Goal: Navigation & Orientation: Find specific page/section

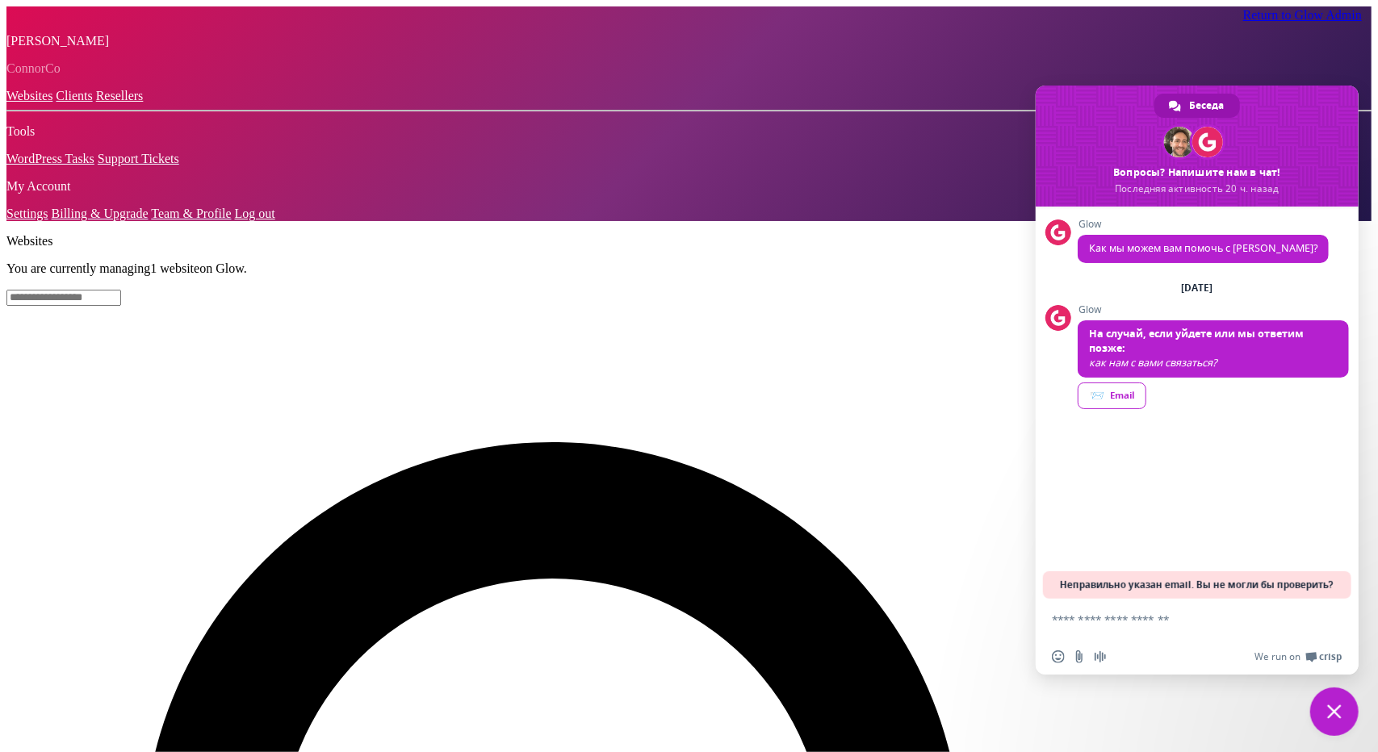
click at [56, 103] on link "Clients" at bounding box center [74, 96] width 36 height 14
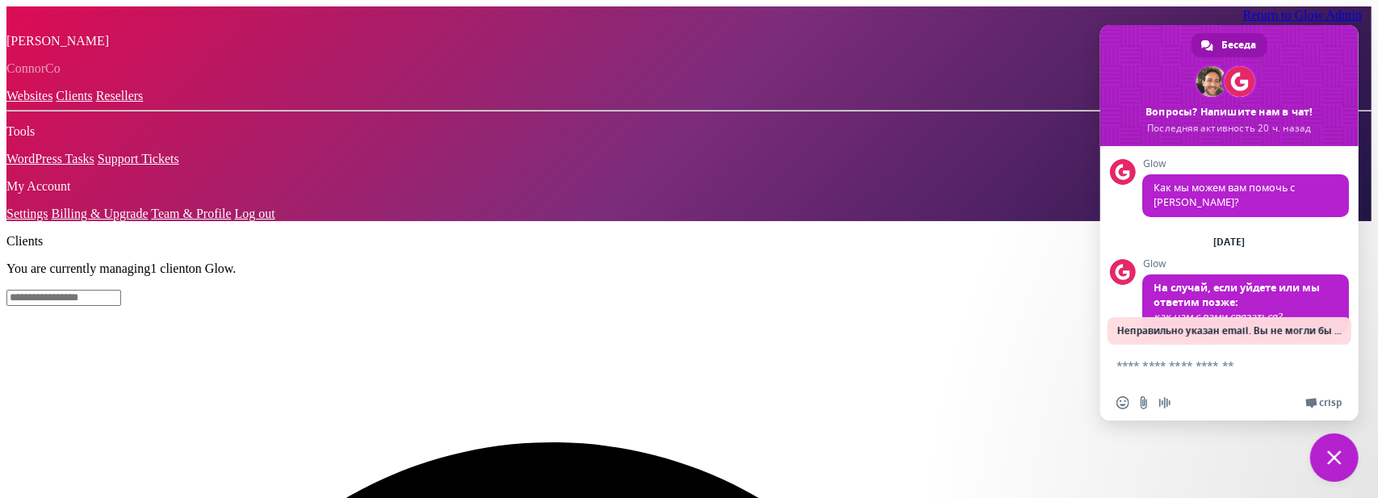
click at [96, 103] on link "Resellers" at bounding box center [120, 96] width 48 height 14
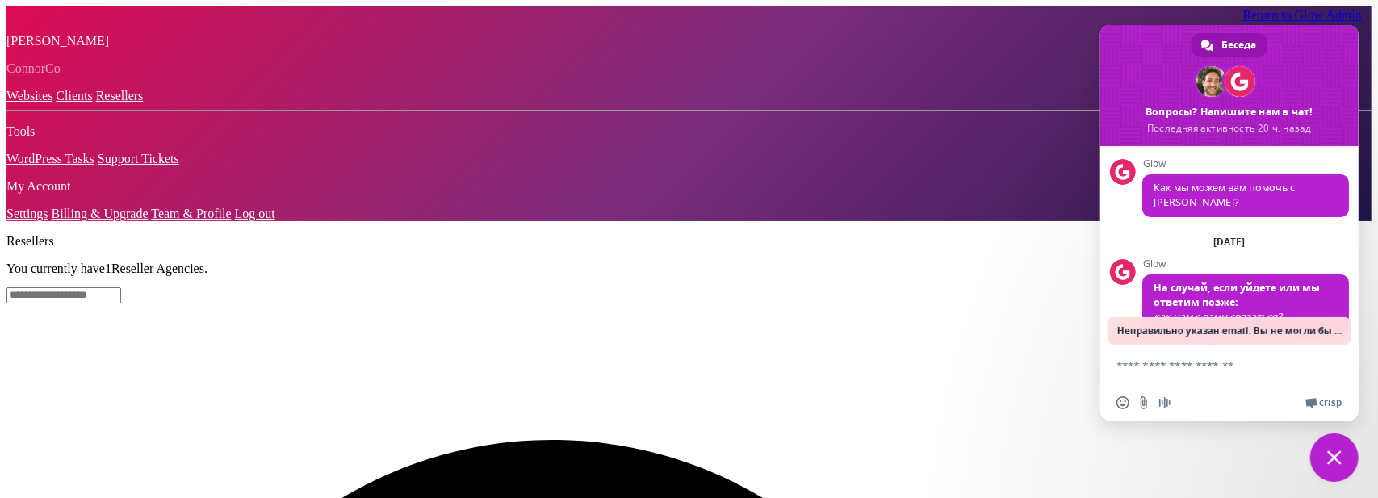
click at [56, 103] on link "Clients" at bounding box center [74, 96] width 36 height 14
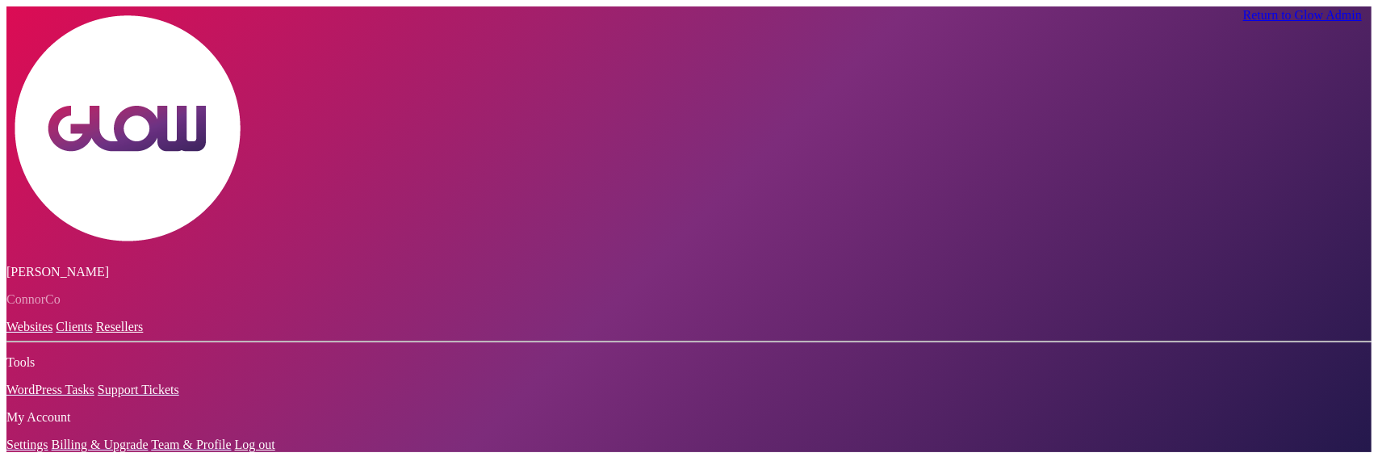
click at [96, 320] on link "Resellers" at bounding box center [120, 327] width 48 height 14
click at [56, 320] on link "Clients" at bounding box center [74, 327] width 36 height 14
click at [52, 320] on link "Websites" at bounding box center [29, 327] width 46 height 14
click at [56, 320] on link "Clients" at bounding box center [74, 327] width 36 height 14
click at [52, 320] on link "Websites" at bounding box center [29, 327] width 46 height 14
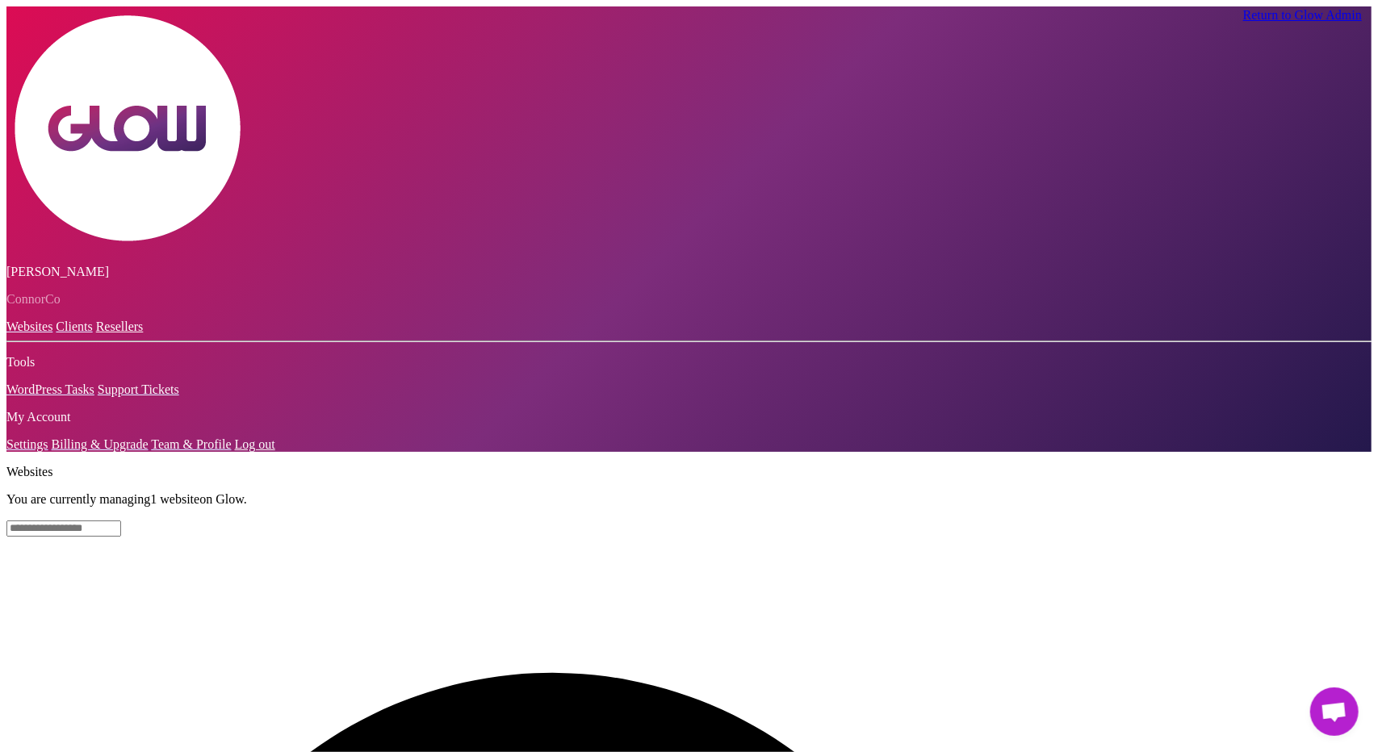
click at [1335, 456] on span "Открытый чат" at bounding box center [1334, 712] width 48 height 48
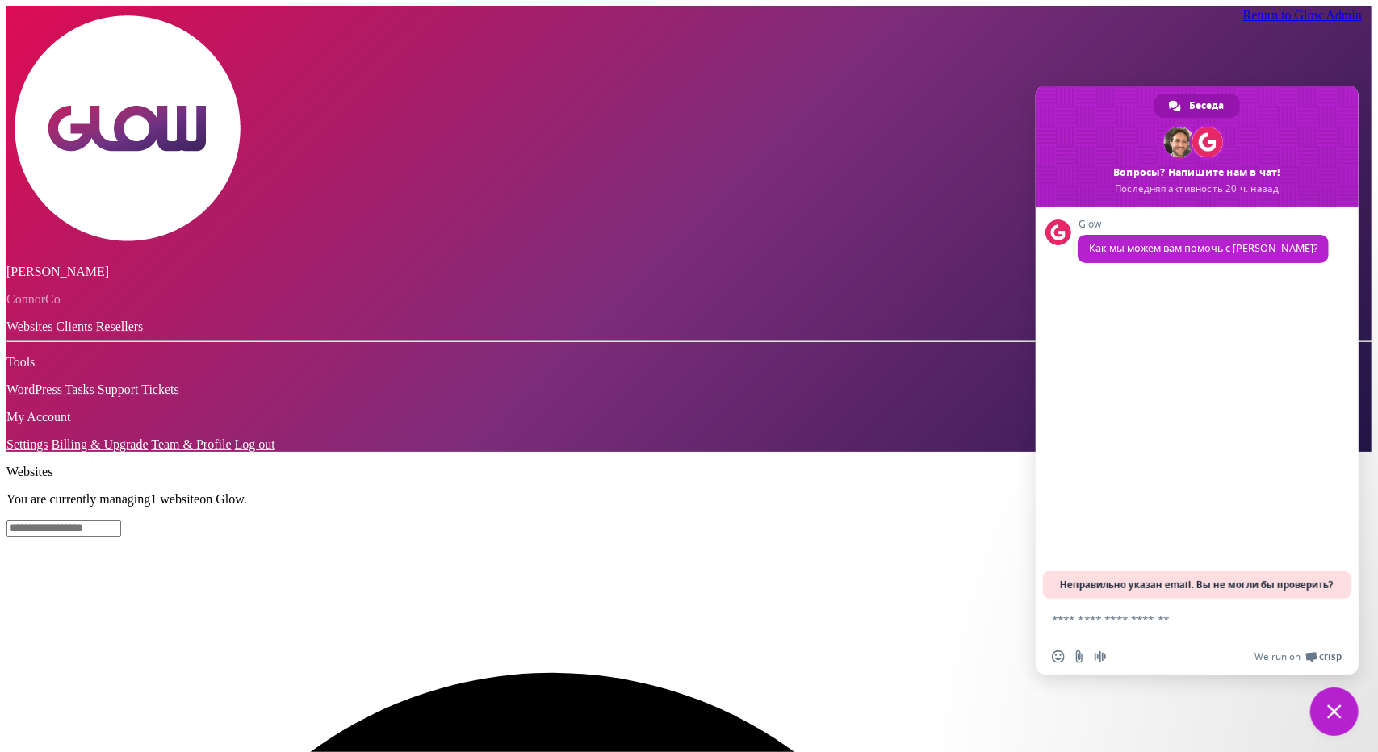
click at [1331, 456] on span "Закрыть чат" at bounding box center [1334, 712] width 48 height 48
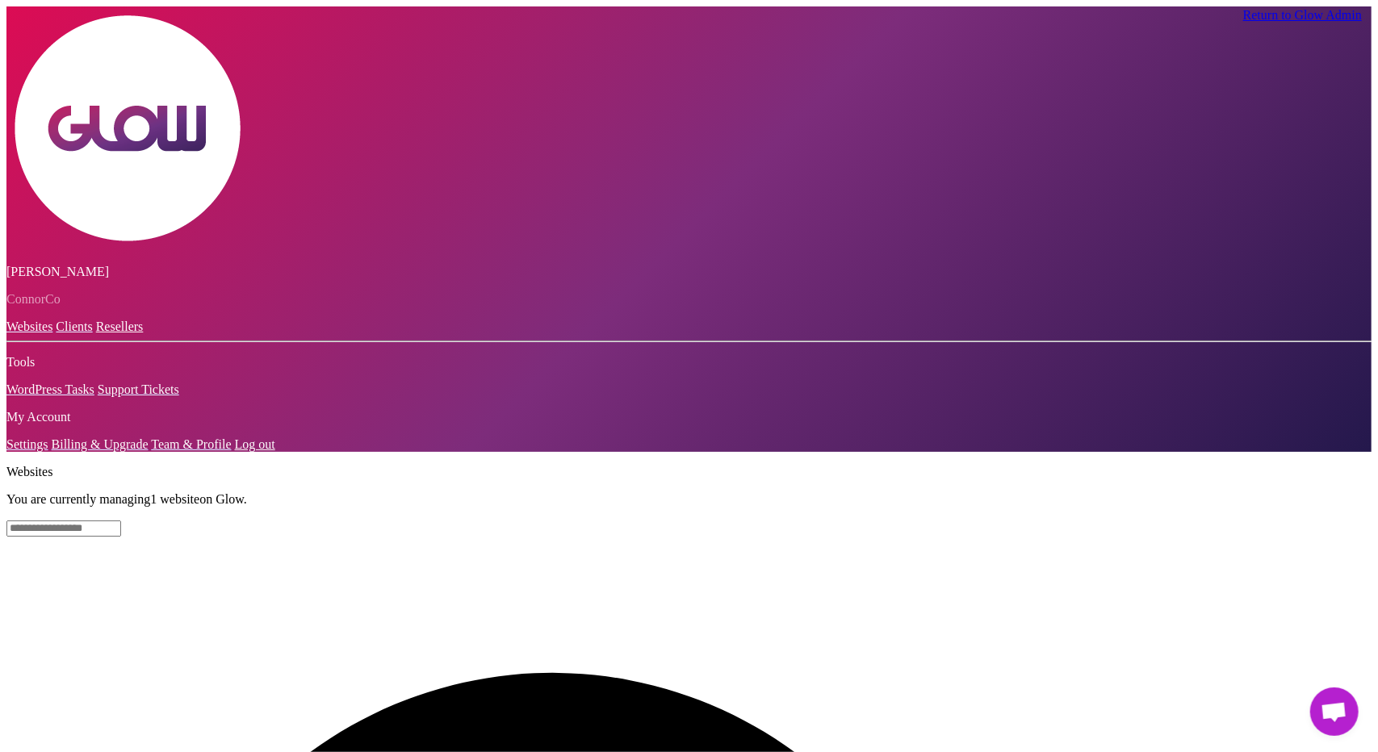
click at [1340, 456] on span "Открытый чат" at bounding box center [1334, 713] width 27 height 23
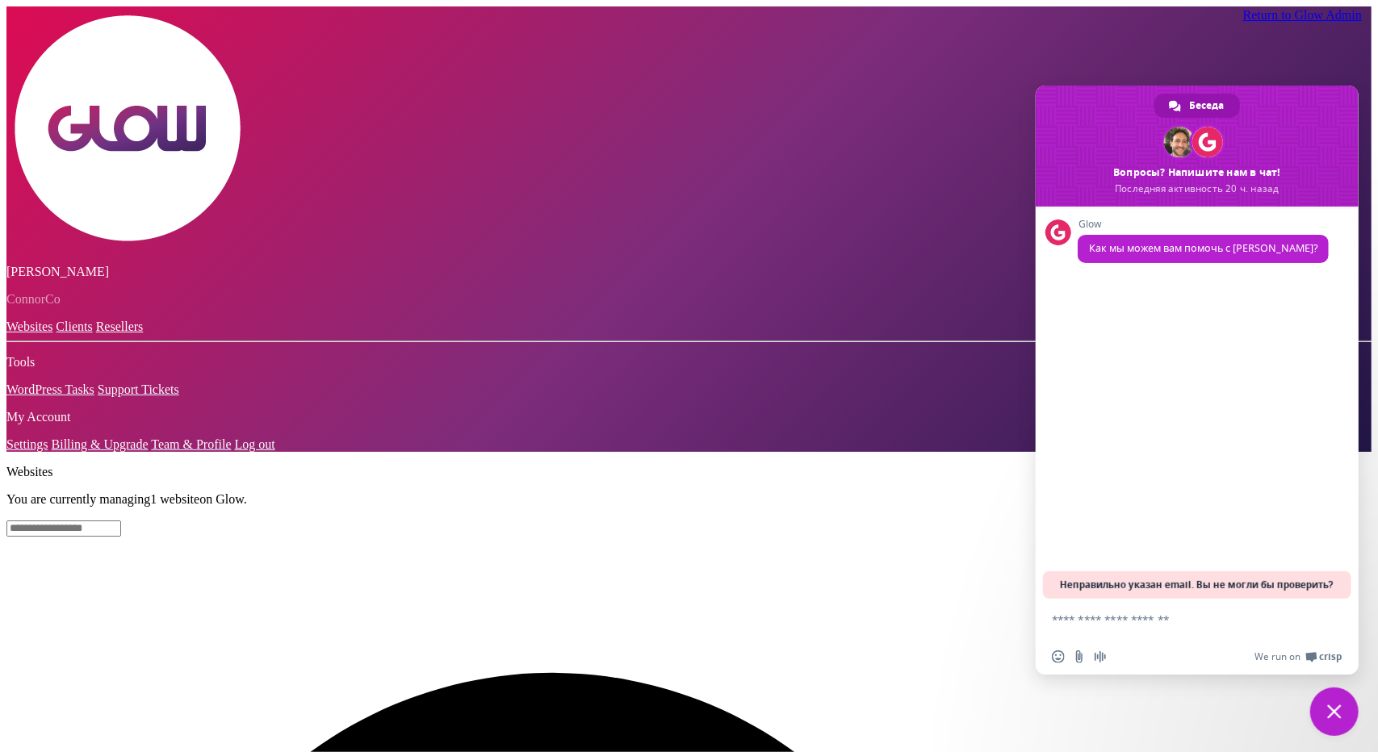
drag, startPoint x: 1188, startPoint y: 581, endPoint x: 1263, endPoint y: 473, distance: 131.0
click at [1263, 456] on div "Glow Как мы можем вам помочь с [PERSON_NAME]?" at bounding box center [1197, 403] width 323 height 392
click at [56, 320] on link "Clients" at bounding box center [74, 327] width 36 height 14
click at [1343, 456] on span "Закрыть чат" at bounding box center [1334, 712] width 48 height 48
